Goal: Task Accomplishment & Management: Complete application form

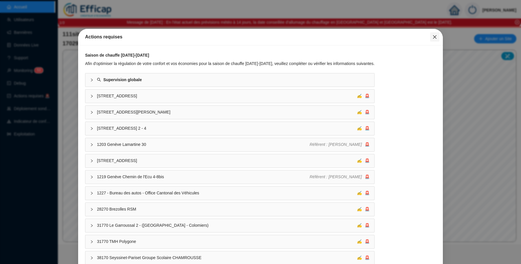
click at [433, 40] on button "Close" at bounding box center [434, 36] width 9 height 9
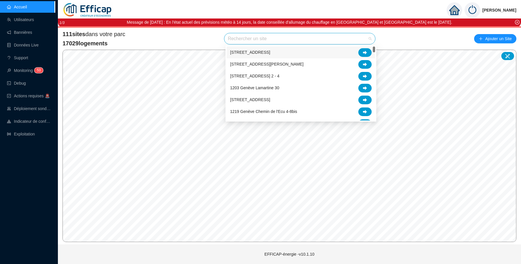
click at [255, 41] on input "search" at bounding box center [297, 38] width 139 height 11
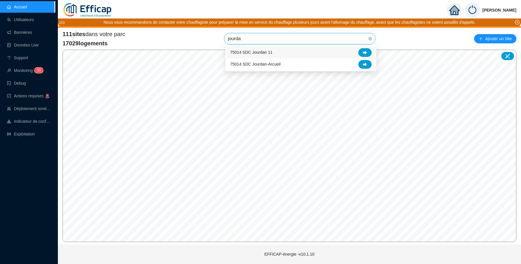
type input "jourdan"
click at [365, 66] on icon at bounding box center [365, 64] width 4 height 4
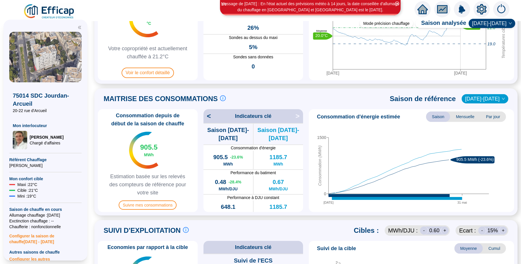
scroll to position [73, 0]
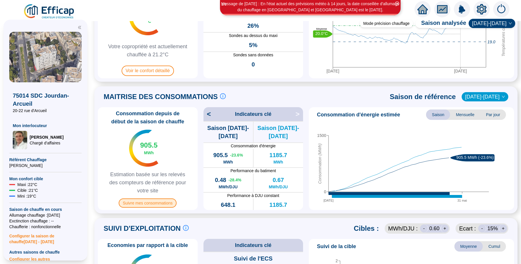
click at [147, 204] on span "Suivre mes consommations" at bounding box center [148, 203] width 58 height 9
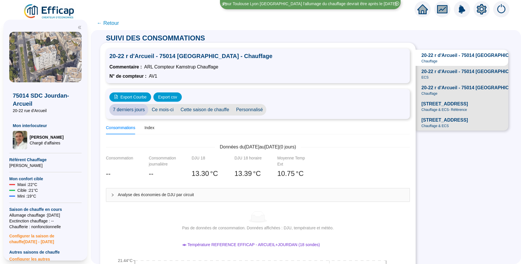
click at [435, 112] on span "Chauffage & ECS - Référence" at bounding box center [443, 110] width 45 height 5
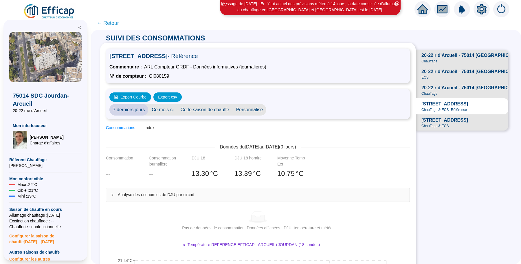
click at [206, 108] on span "Cette saison de chauffe" at bounding box center [205, 110] width 56 height 12
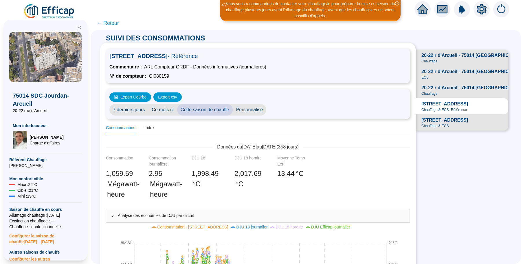
scroll to position [101, 0]
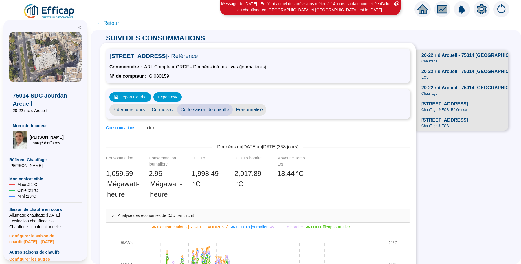
scroll to position [101, 0]
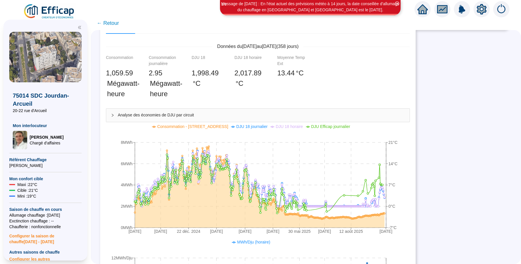
click at [38, 10] on img at bounding box center [49, 11] width 52 height 16
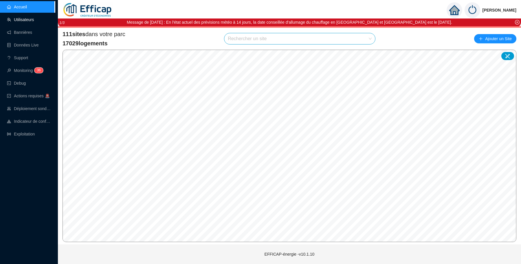
click at [29, 20] on link "Utilisateurs" at bounding box center [20, 19] width 27 height 5
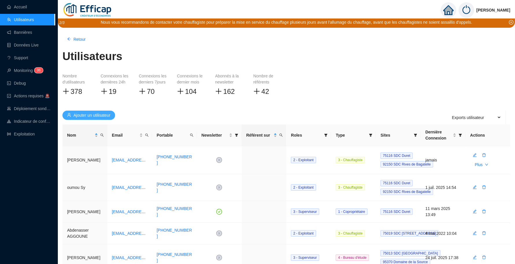
click at [88, 114] on span "Ajouter un utilisateur" at bounding box center [91, 116] width 37 height 6
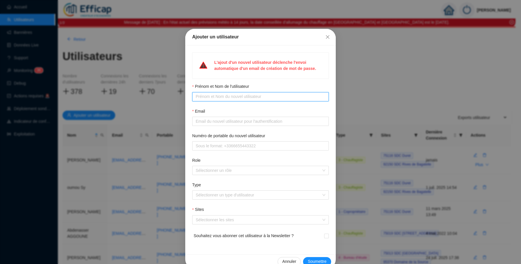
click at [196, 96] on input "Prénom et Nom de l'utilisateur" at bounding box center [260, 97] width 128 height 6
click at [218, 97] on input "mahamadou diarra" at bounding box center [258, 97] width 124 height 6
click at [196, 97] on input "mahamadou diarra" at bounding box center [258, 97] width 124 height 6
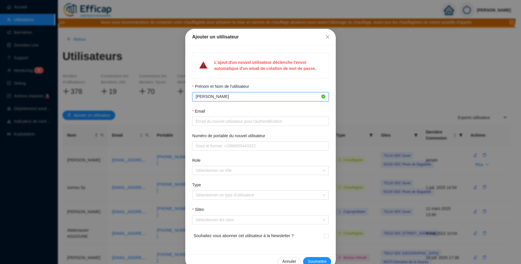
click at [219, 96] on input "Mahamadou diarra" at bounding box center [258, 97] width 124 height 6
type input "Mahamadou Diarra"
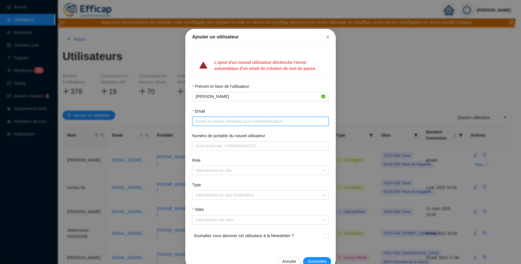
click at [220, 121] on input "Email" at bounding box center [260, 122] width 128 height 6
type input "mahamadou.diarra2@veolia.com"
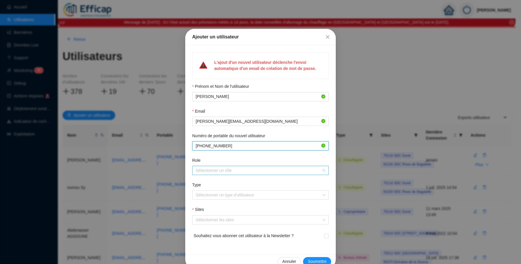
click at [218, 167] on div at bounding box center [257, 171] width 128 height 8
type input "+33607655801"
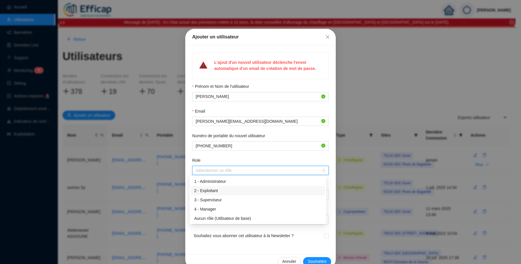
click at [216, 191] on div "2 - Exploitant" at bounding box center [257, 191] width 127 height 6
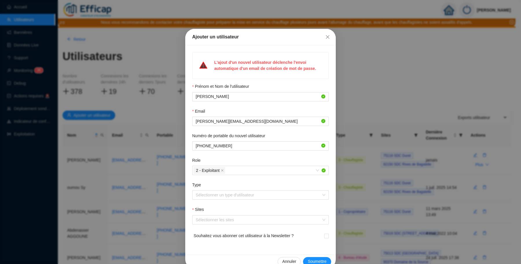
click at [329, 222] on div "L'ajout d'un nouvel utilisateur déclenche l'envoi automatique d'un email de cré…" at bounding box center [260, 149] width 150 height 209
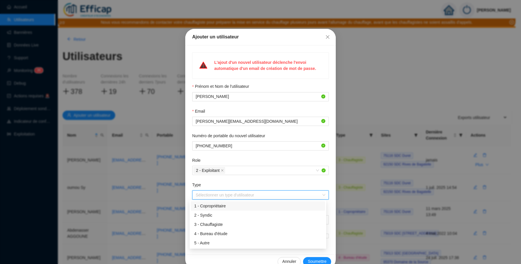
click at [266, 196] on input "Type" at bounding box center [258, 195] width 124 height 9
click at [223, 225] on div "3 - Chauffagiste" at bounding box center [257, 225] width 127 height 6
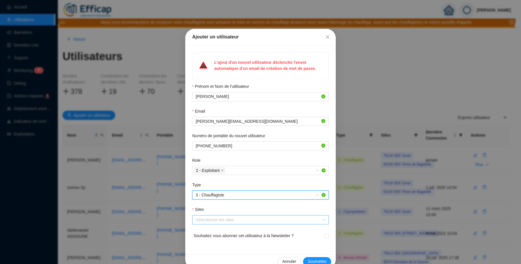
click at [220, 219] on div at bounding box center [257, 220] width 128 height 8
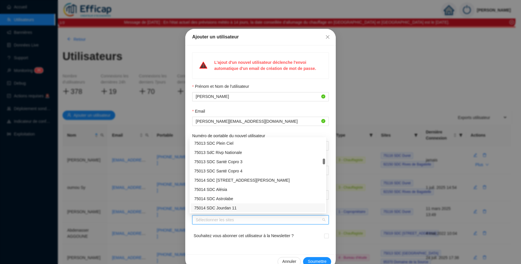
scroll to position [296, 0]
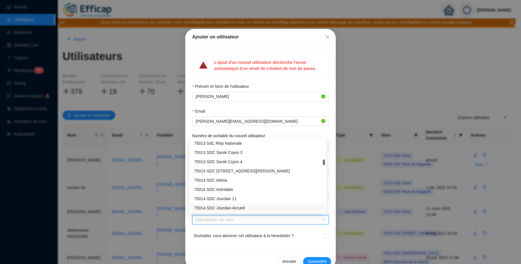
click at [215, 209] on div "75014 SDC Jourdan-Arcueil" at bounding box center [257, 208] width 127 height 6
click at [313, 261] on span "Soumettre" at bounding box center [316, 262] width 19 height 6
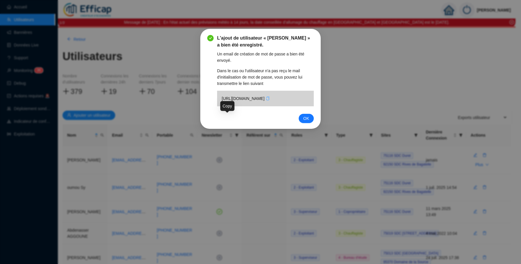
click at [265, 101] on icon "copy" at bounding box center [267, 99] width 4 height 4
click at [308, 122] on span "OK" at bounding box center [306, 118] width 6 height 6
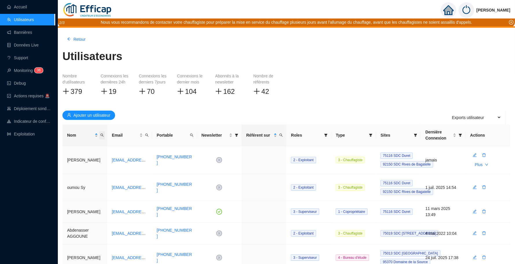
click at [102, 134] on icon "search" at bounding box center [101, 135] width 3 height 3
type input "maha"
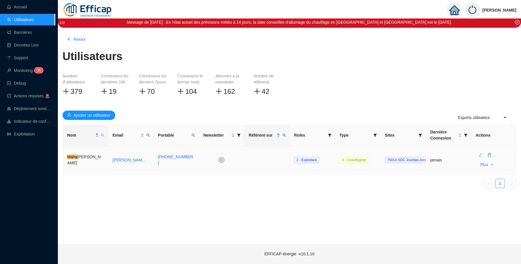
click at [480, 157] on icon "edit" at bounding box center [480, 155] width 4 height 4
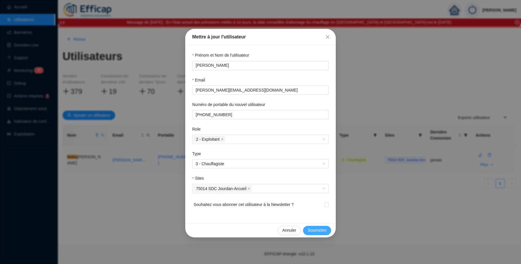
click at [313, 229] on span "Soumettre" at bounding box center [316, 231] width 19 height 6
